Goal: Navigation & Orientation: Find specific page/section

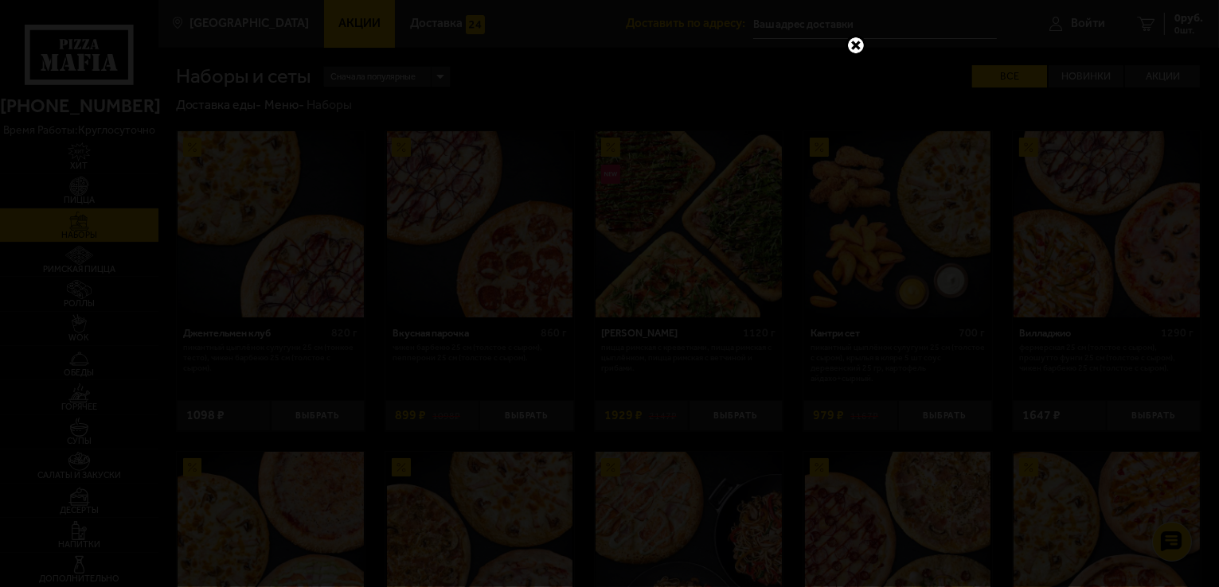
click at [854, 45] on link at bounding box center [855, 45] width 21 height 21
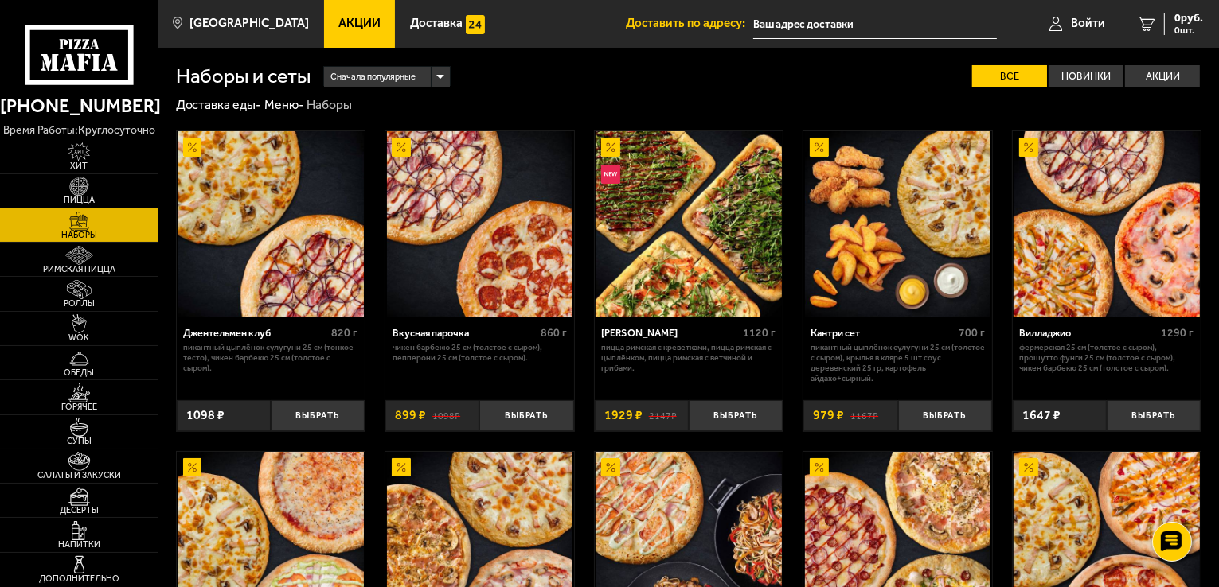
click at [340, 29] on span "Акции" at bounding box center [359, 24] width 42 height 12
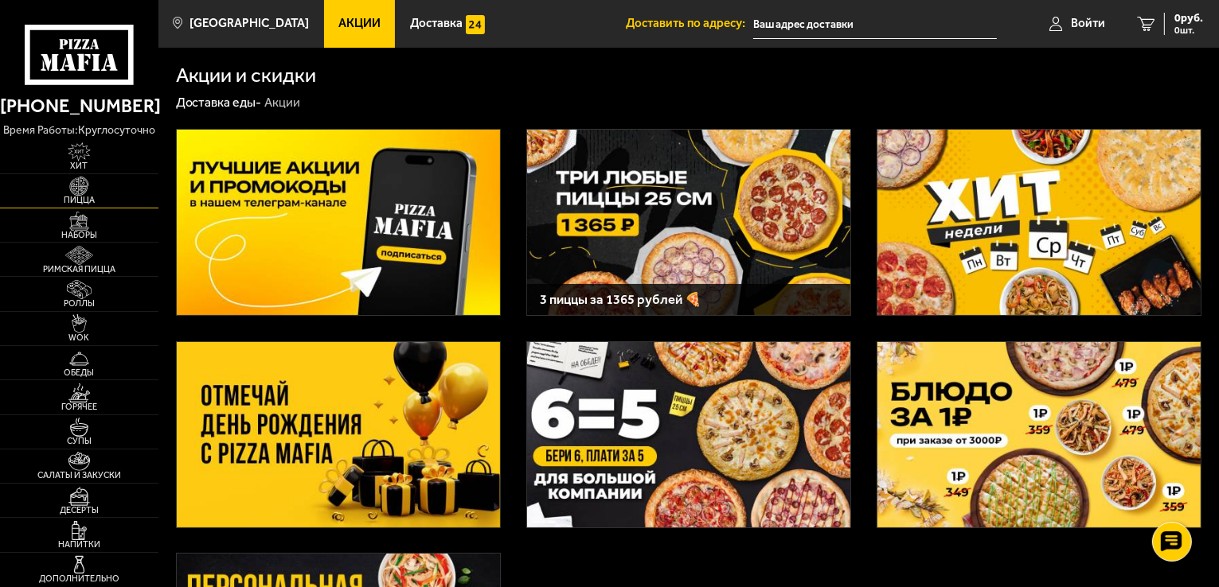
click at [77, 189] on img at bounding box center [79, 186] width 49 height 19
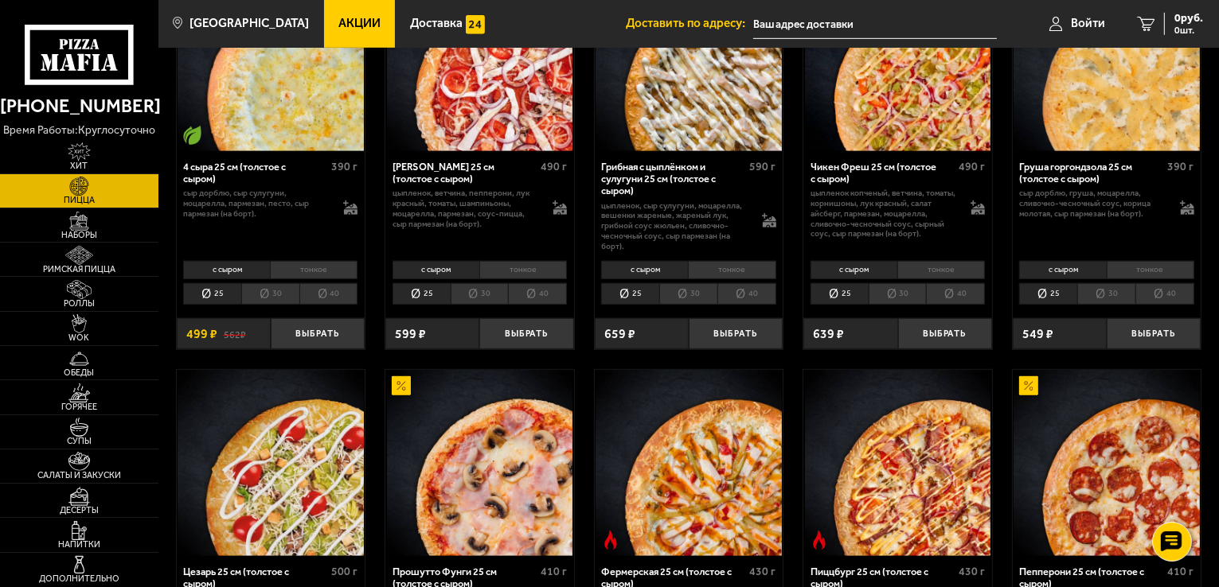
scroll to position [955, 0]
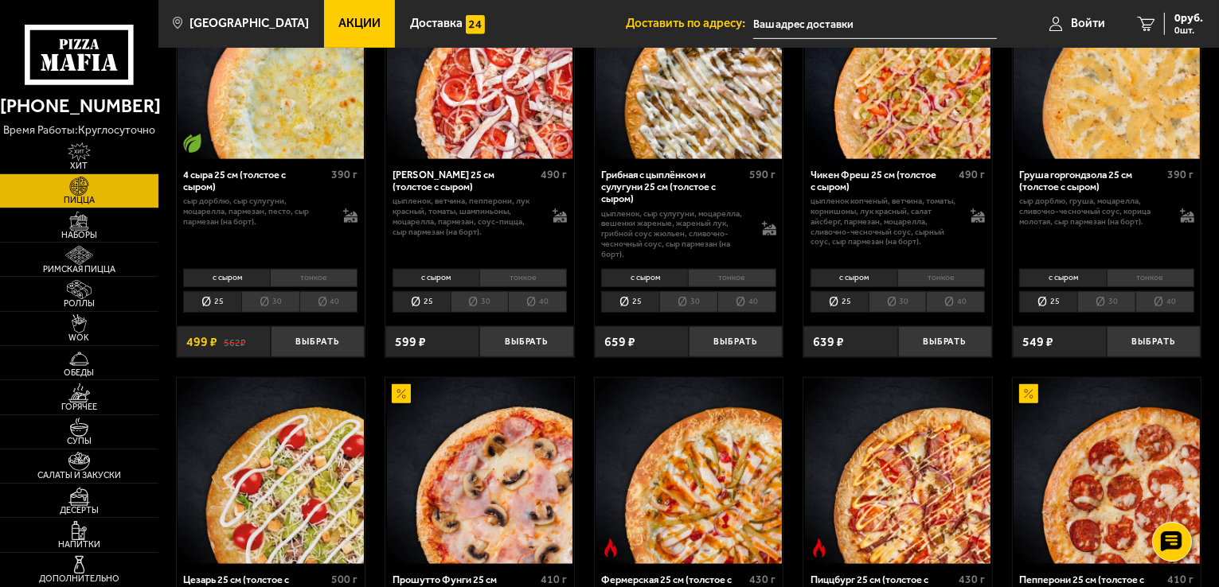
click at [338, 28] on span "Акции" at bounding box center [359, 24] width 42 height 12
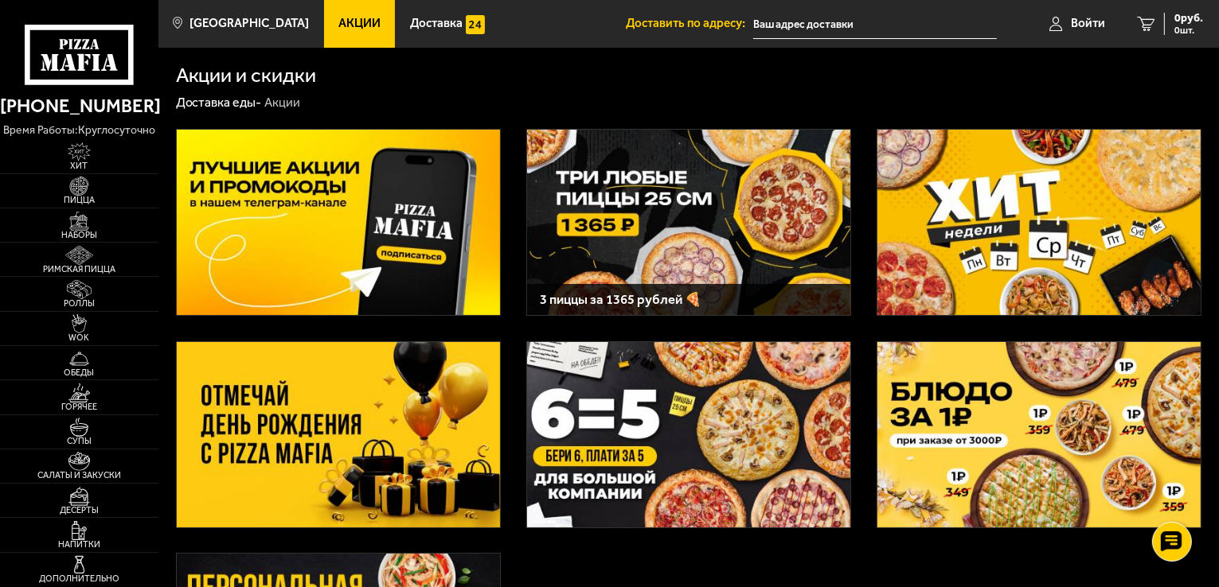
click at [661, 259] on img at bounding box center [688, 222] width 323 height 185
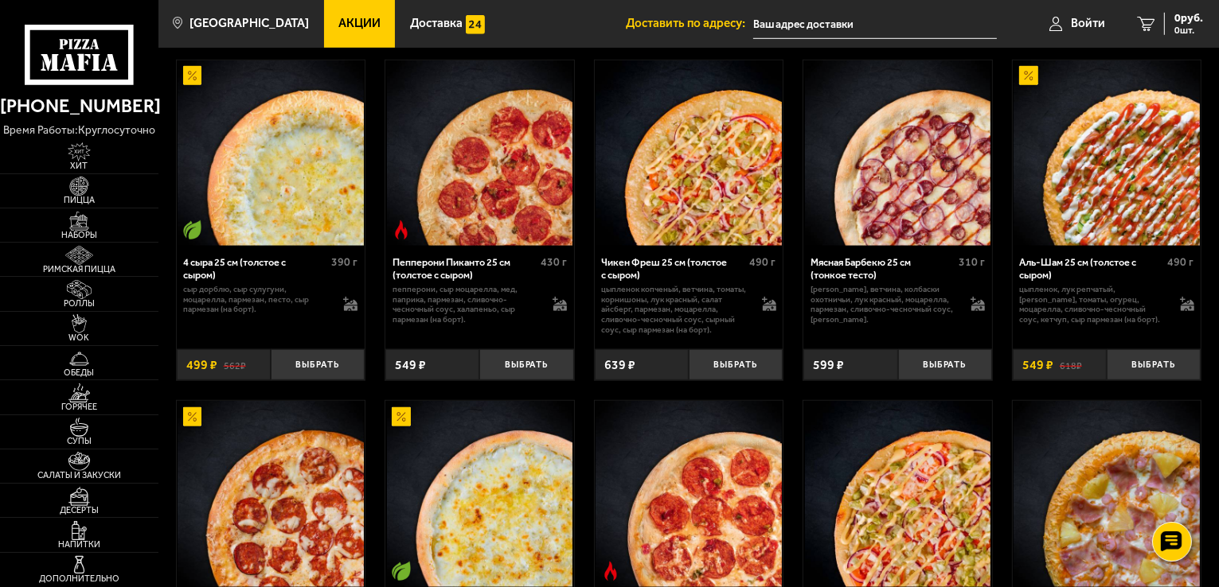
scroll to position [1194, 0]
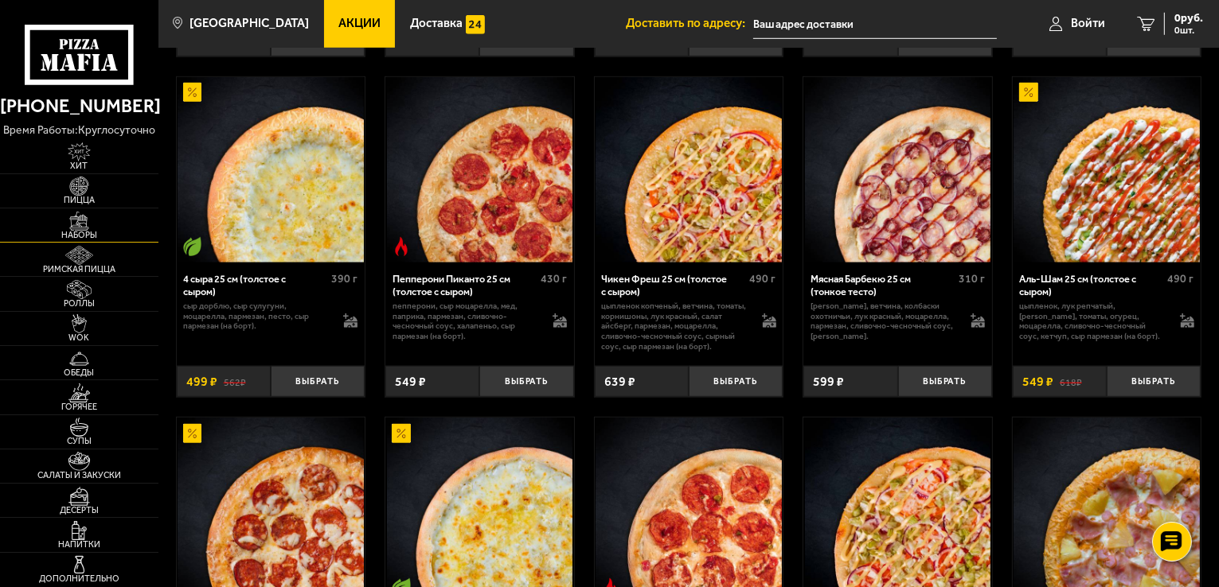
click at [73, 232] on span "Наборы" at bounding box center [79, 235] width 158 height 9
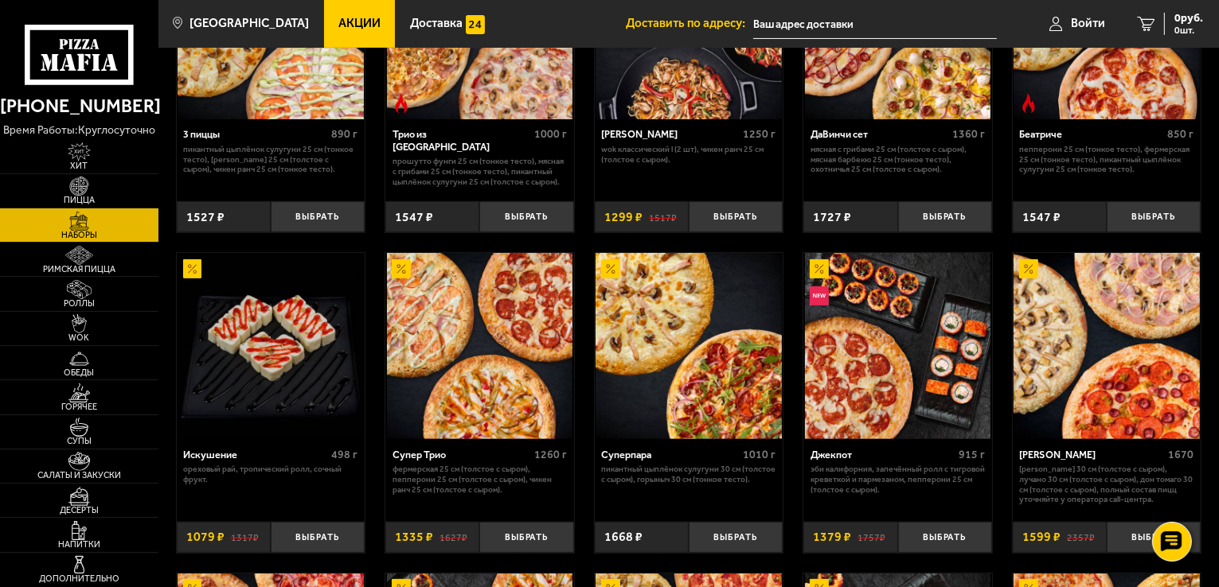
scroll to position [637, 0]
